Goal: Use online tool/utility: Utilize a website feature to perform a specific function

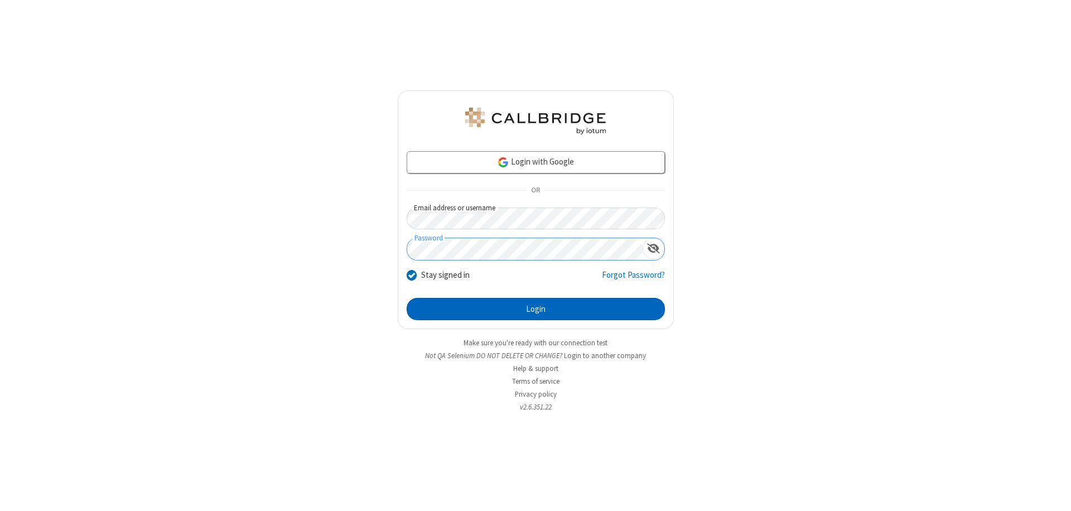
click at [535, 309] on button "Login" at bounding box center [536, 309] width 258 height 22
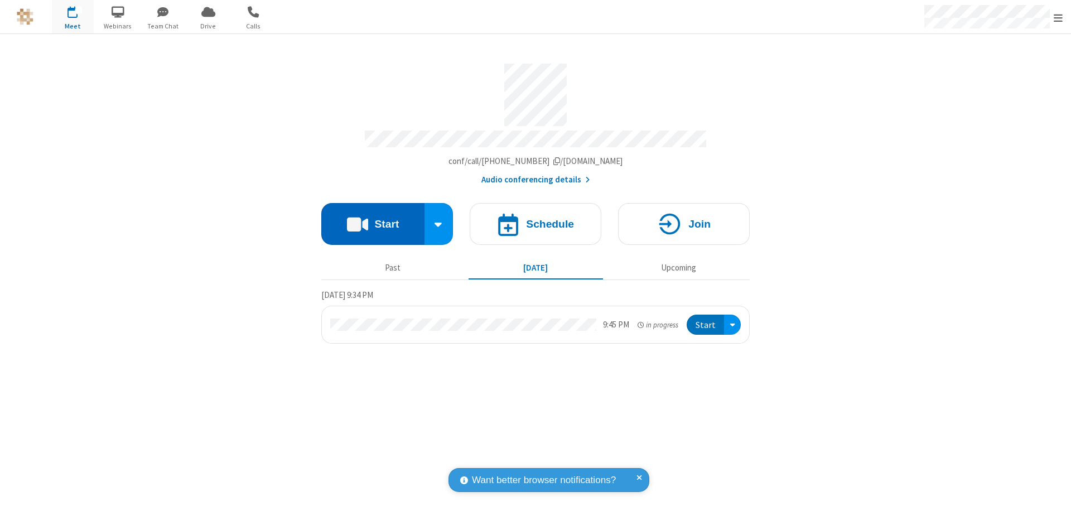
click at [373, 219] on button "Start" at bounding box center [372, 224] width 103 height 42
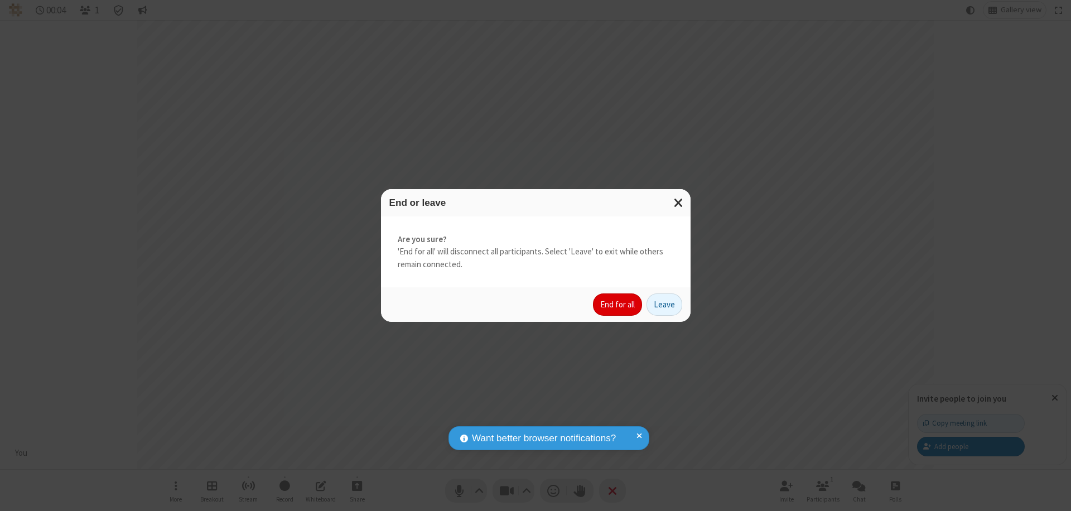
click at [618, 304] on button "End for all" at bounding box center [617, 304] width 49 height 22
